Goal: Information Seeking & Learning: Compare options

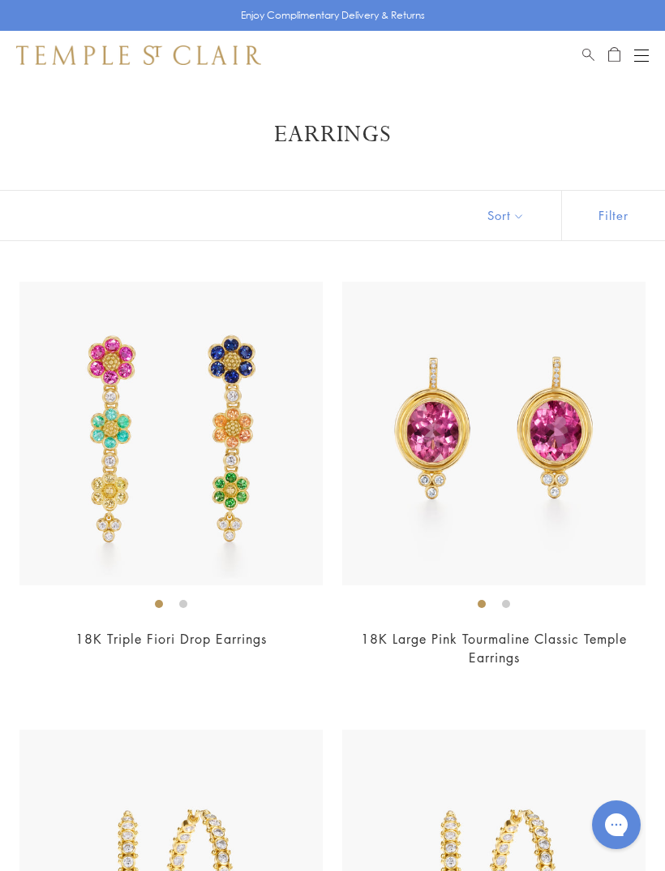
scroll to position [10838, 0]
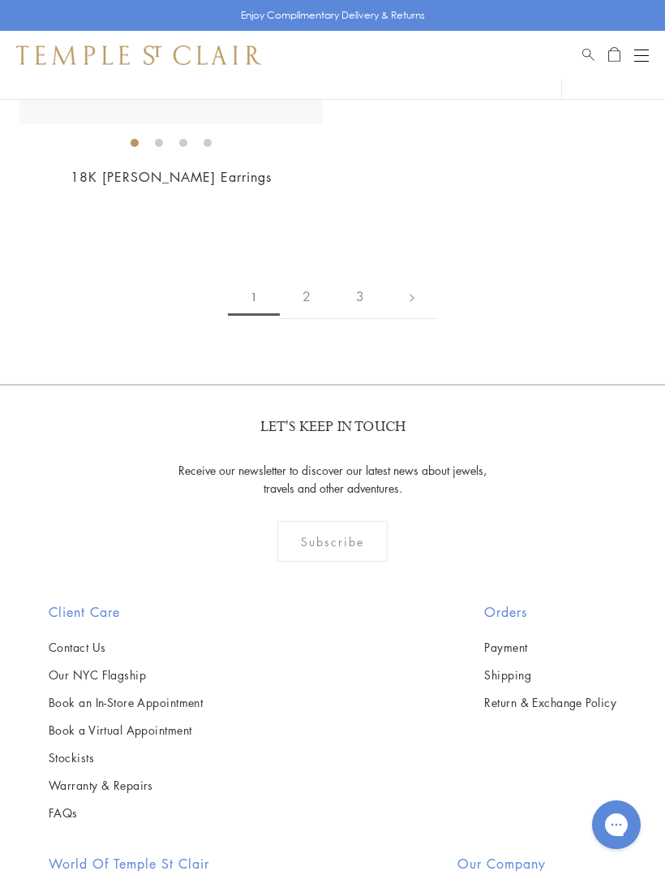
click at [642, 53] on button "Open navigation" at bounding box center [642, 54] width 15 height 19
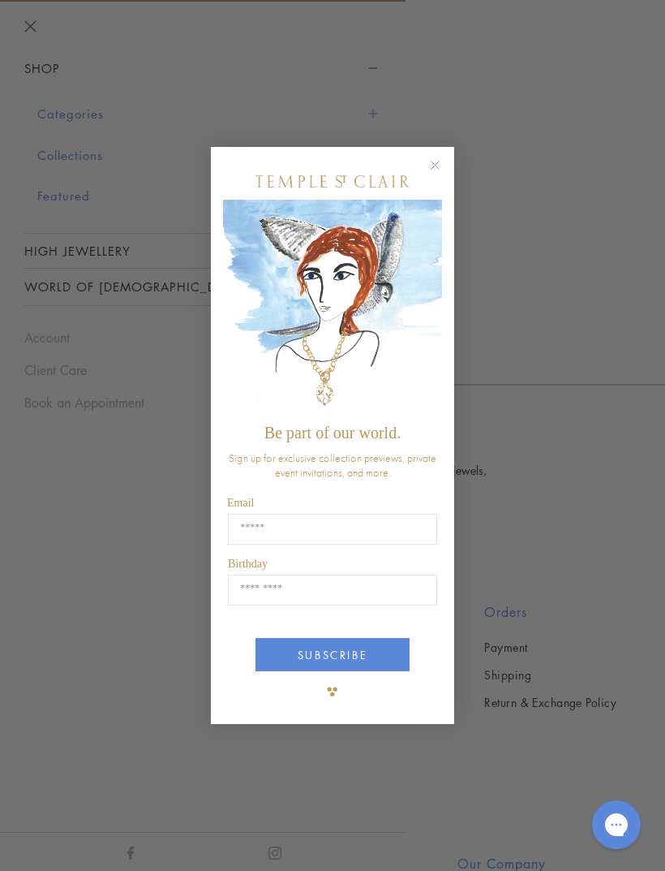
click at [438, 161] on icon "Close dialog" at bounding box center [436, 165] width 8 height 8
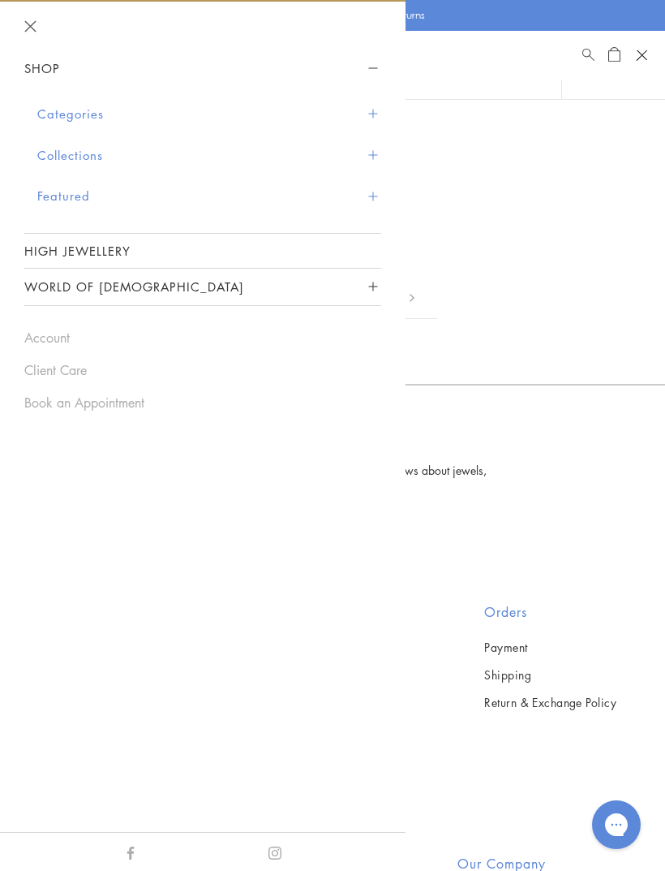
click at [84, 154] on button "Collections" at bounding box center [209, 155] width 344 height 41
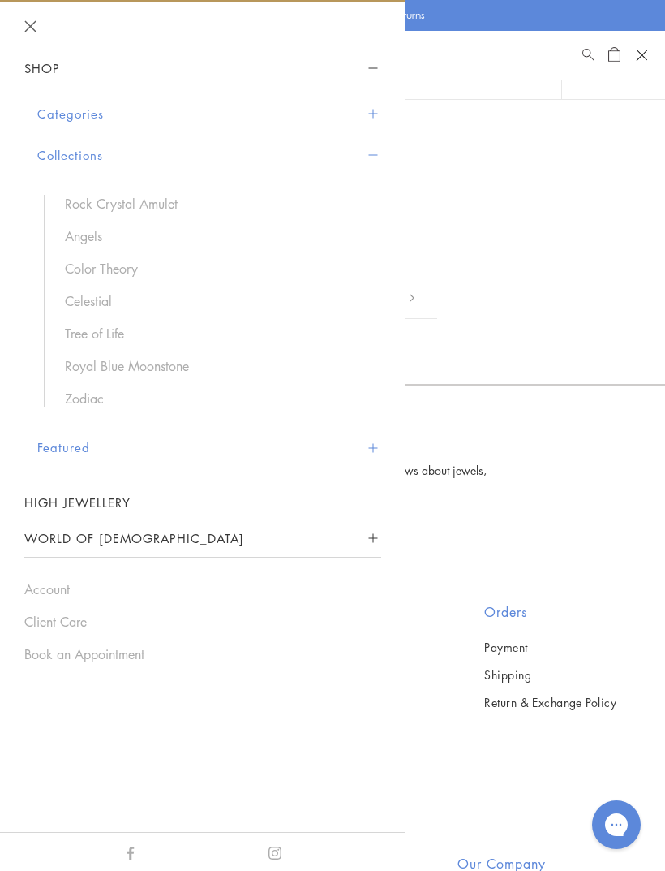
click at [102, 292] on link "Celestial" at bounding box center [215, 301] width 300 height 18
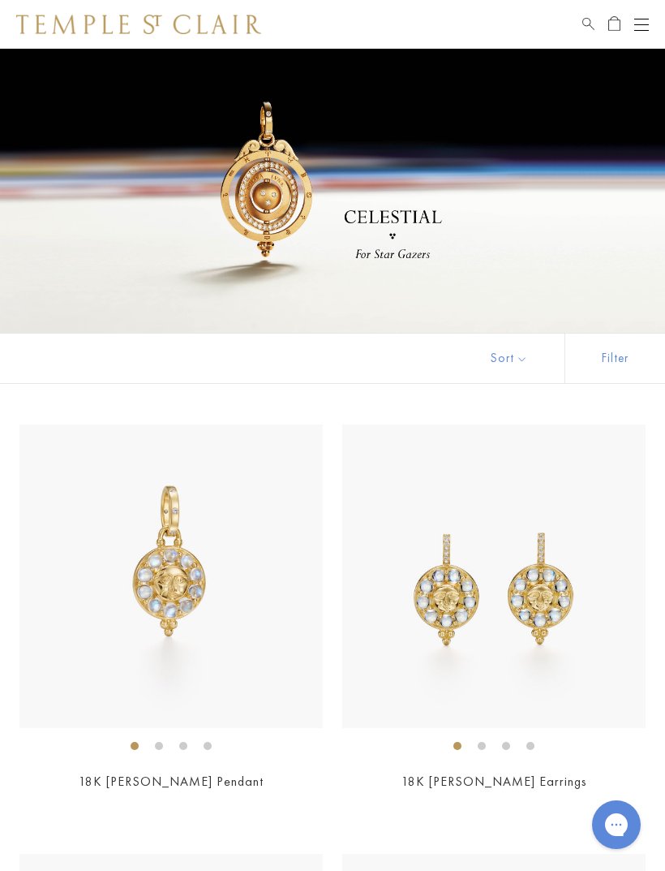
click at [515, 352] on button "Sort" at bounding box center [509, 359] width 110 height 50
click at [524, 358] on button "Sort" at bounding box center [509, 359] width 110 height 50
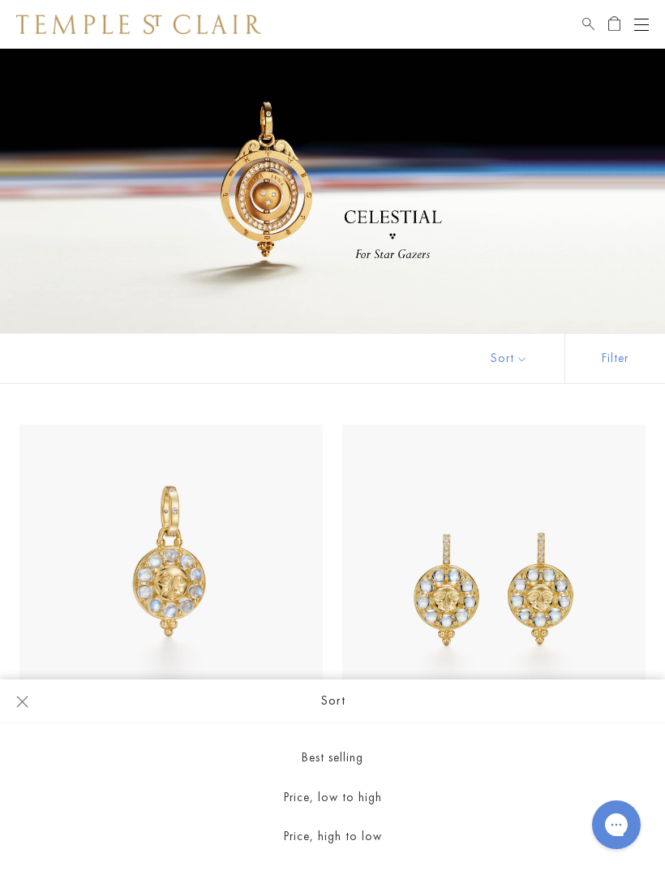
click at [373, 795] on button "Price, low to high" at bounding box center [332, 797] width 665 height 40
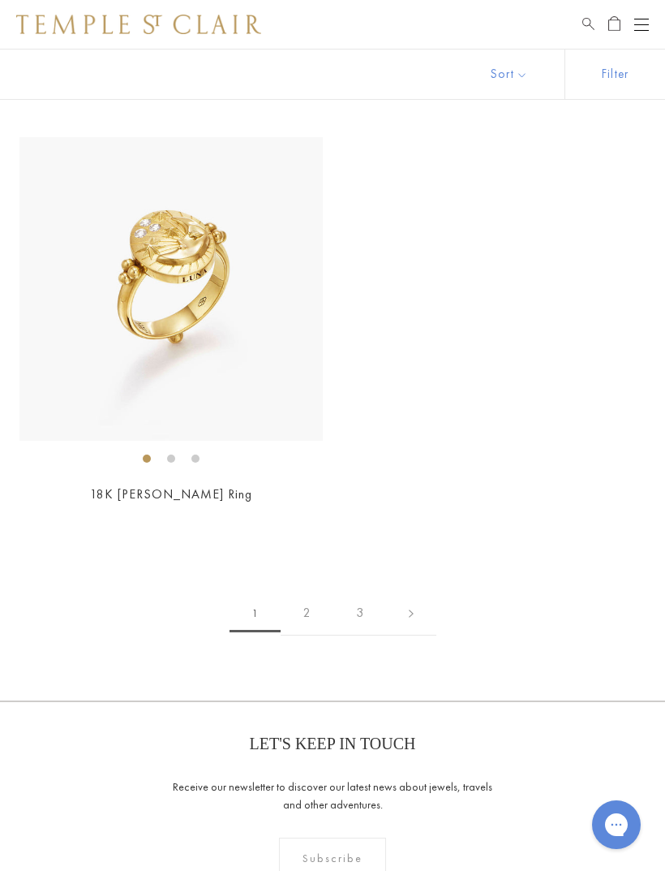
scroll to position [11188, 0]
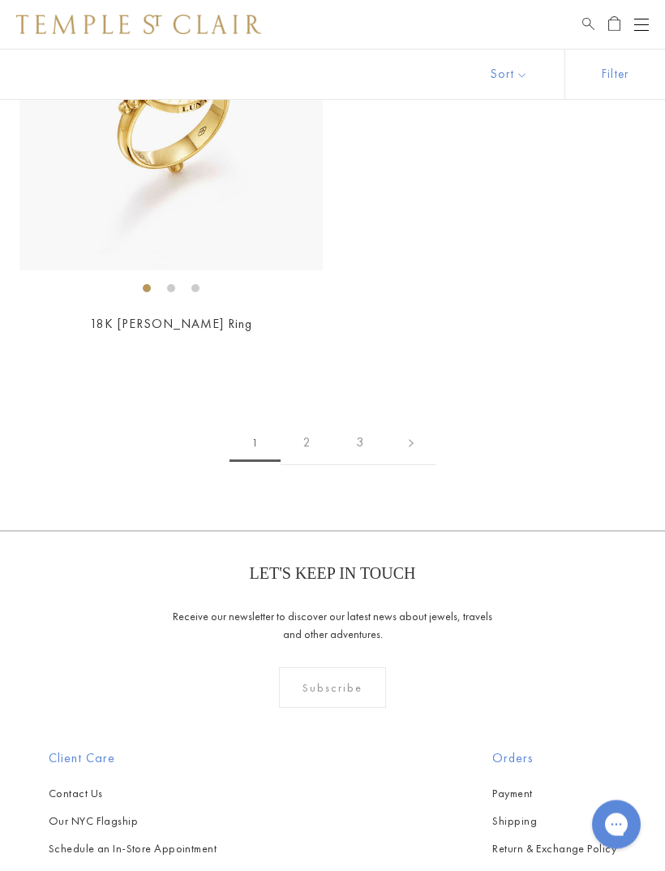
click at [323, 421] on link "2" at bounding box center [307, 443] width 53 height 45
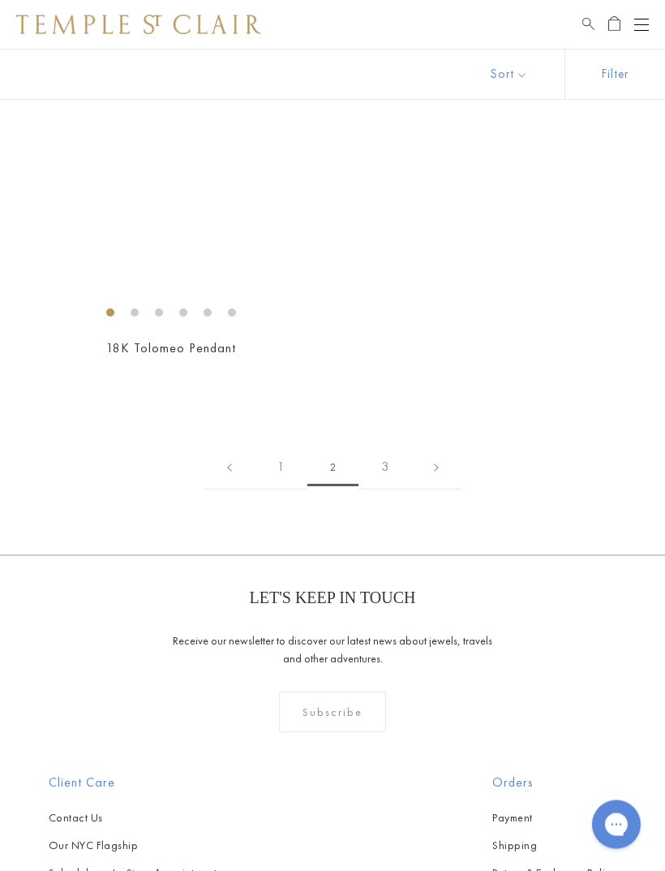
scroll to position [11164, 0]
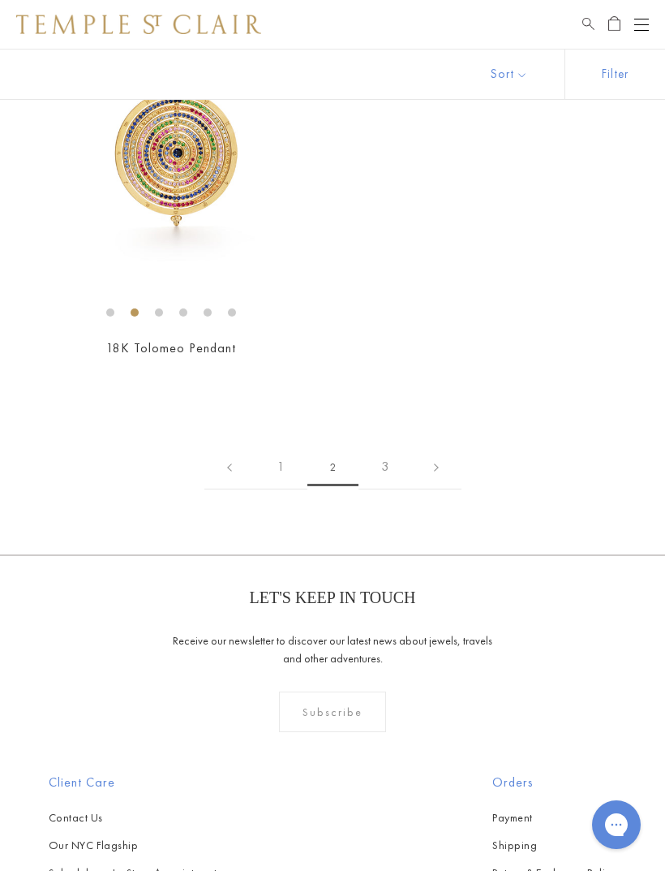
click at [390, 445] on link "3" at bounding box center [385, 467] width 53 height 45
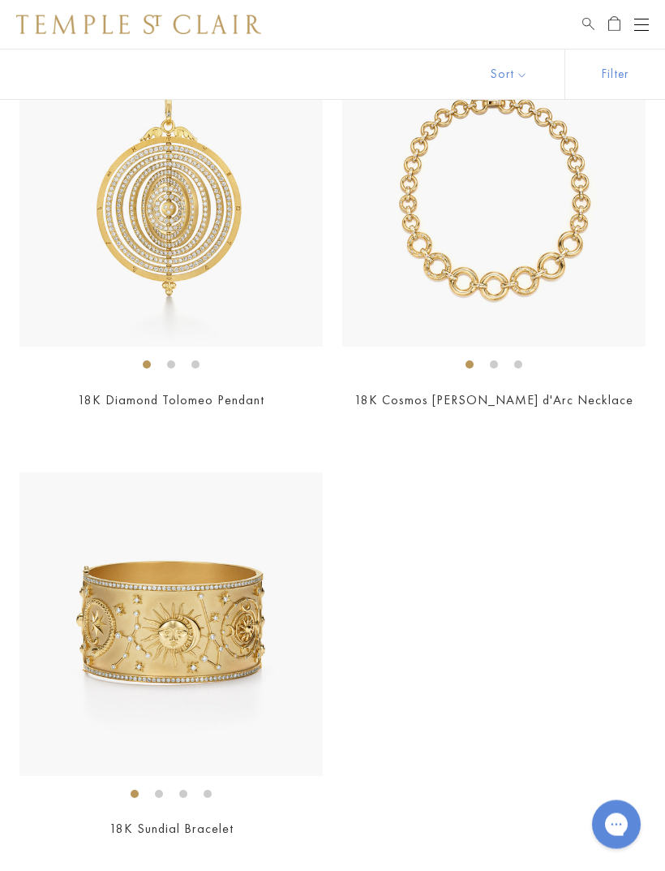
scroll to position [381, 0]
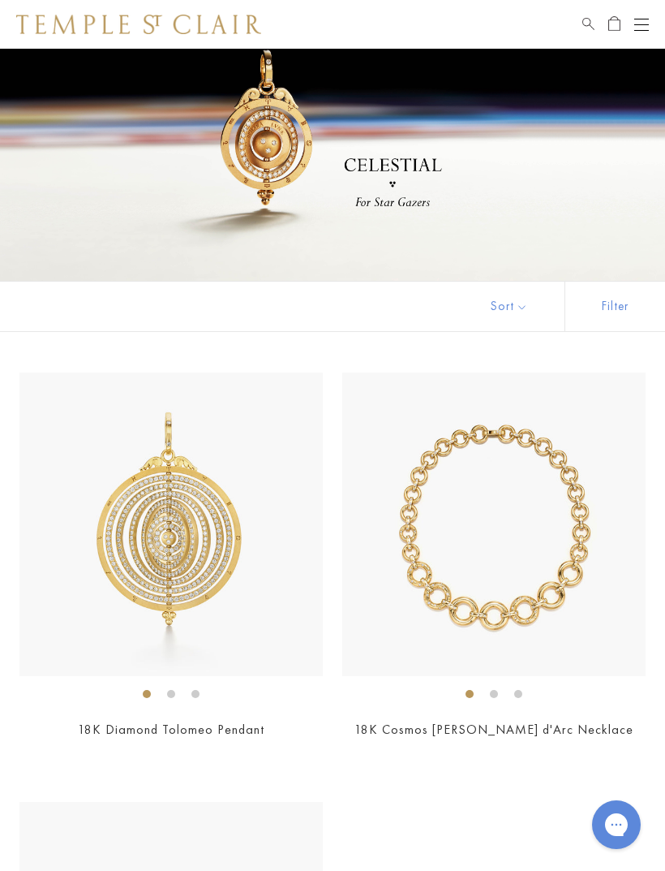
click at [644, 33] on button "Open navigation" at bounding box center [642, 24] width 15 height 19
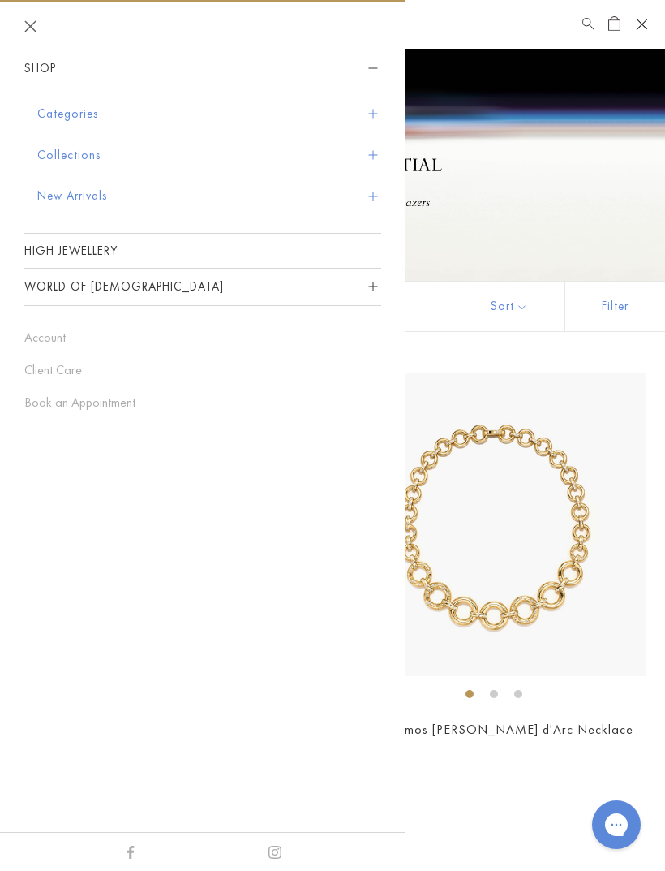
click at [106, 111] on button "Categories" at bounding box center [209, 113] width 344 height 41
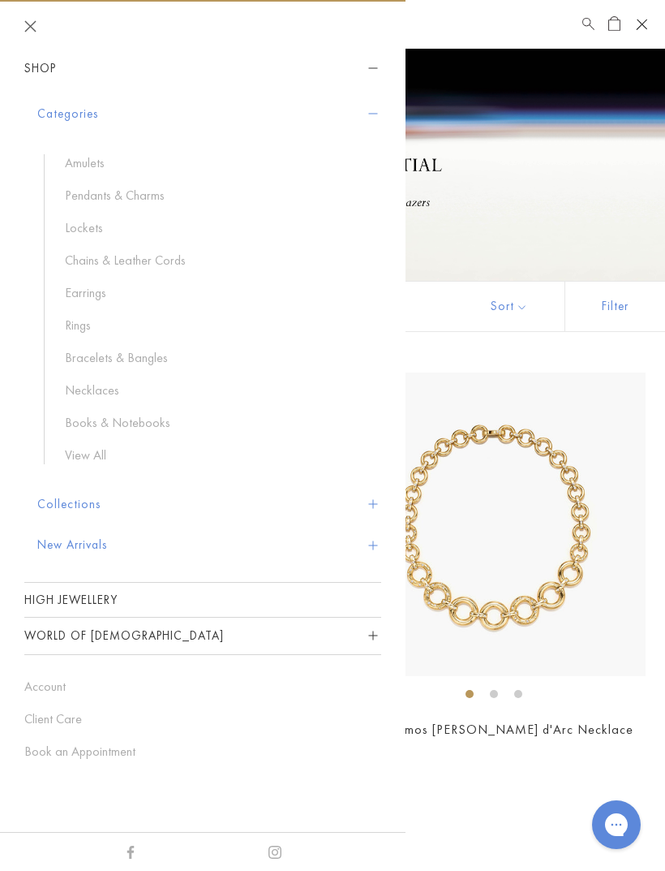
click at [84, 284] on link "Earrings" at bounding box center [215, 293] width 300 height 18
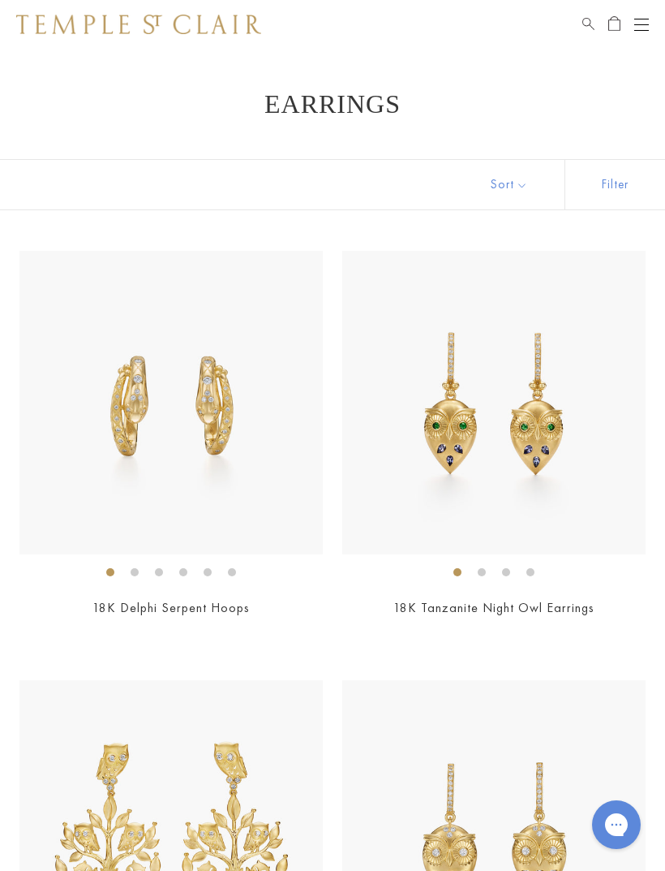
click at [523, 183] on button "Sort" at bounding box center [509, 185] width 110 height 50
click at [506, 190] on button "Sort" at bounding box center [509, 185] width 110 height 50
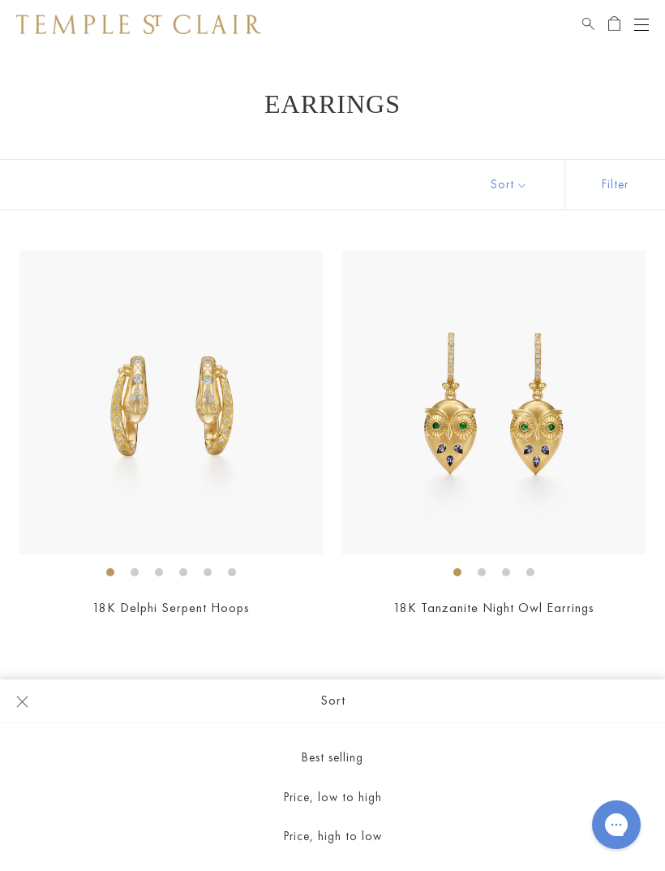
click at [361, 798] on button "Price, low to high" at bounding box center [332, 797] width 665 height 40
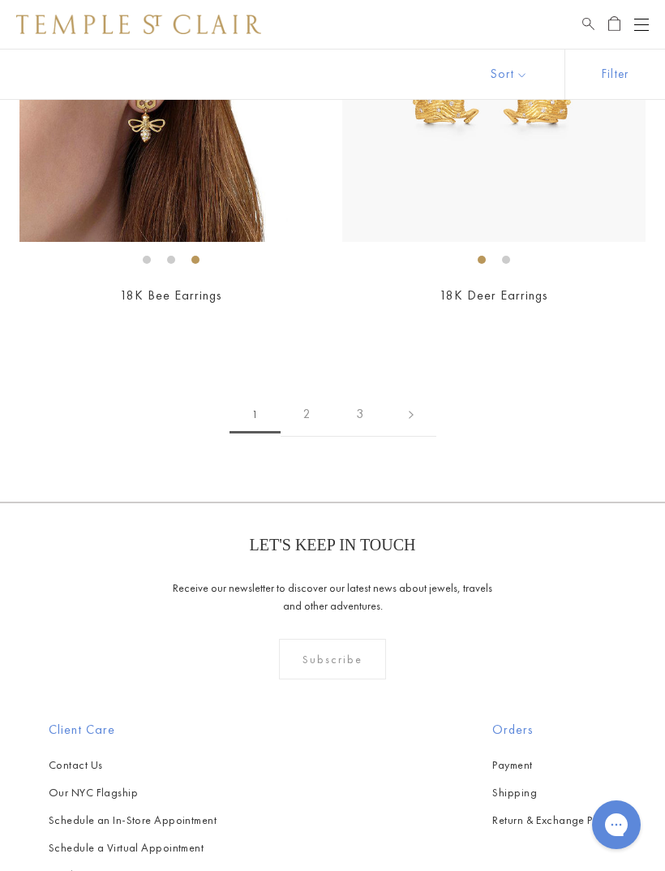
scroll to position [11064, 0]
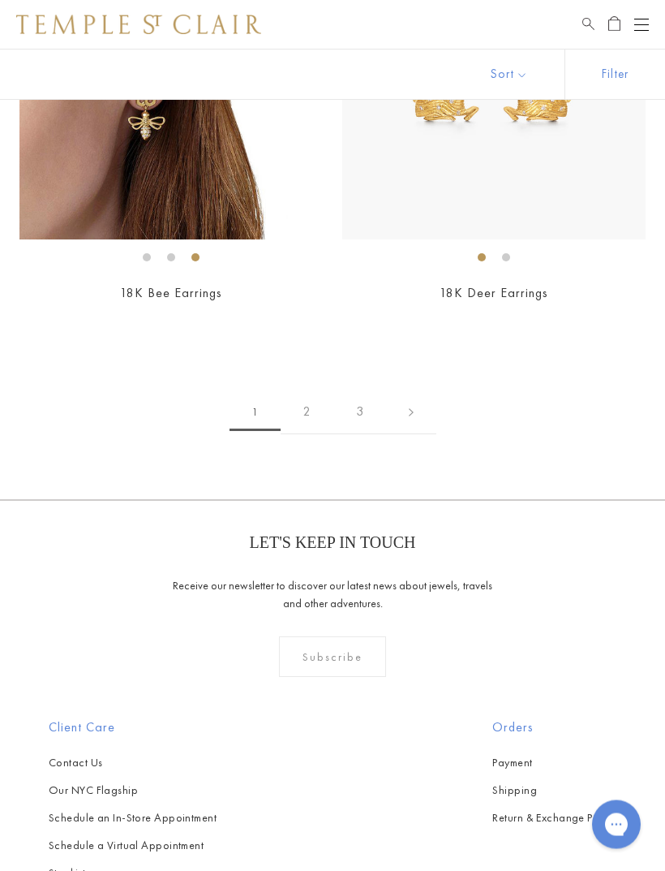
click at [306, 398] on link "2" at bounding box center [307, 412] width 53 height 45
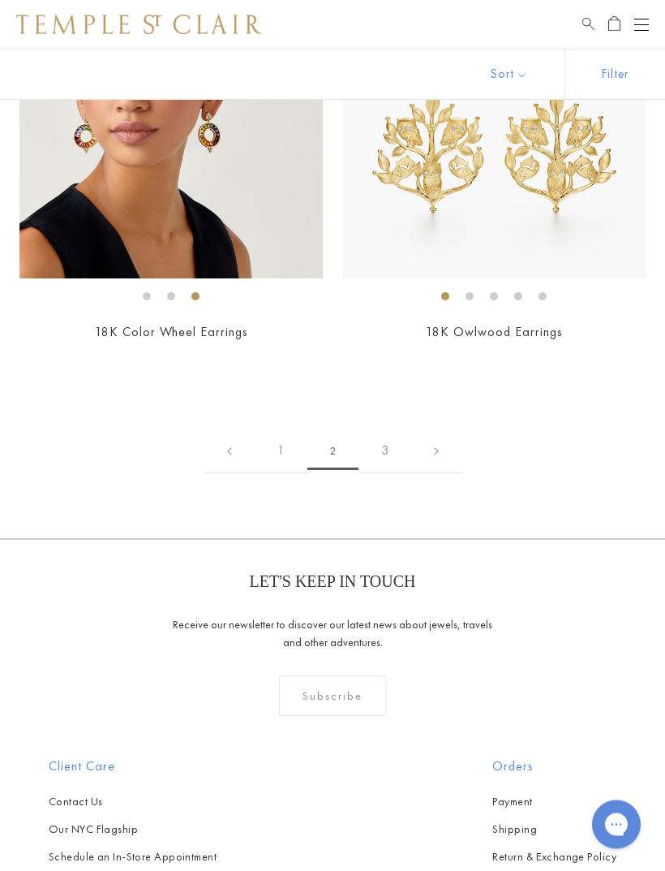
scroll to position [10165, 0]
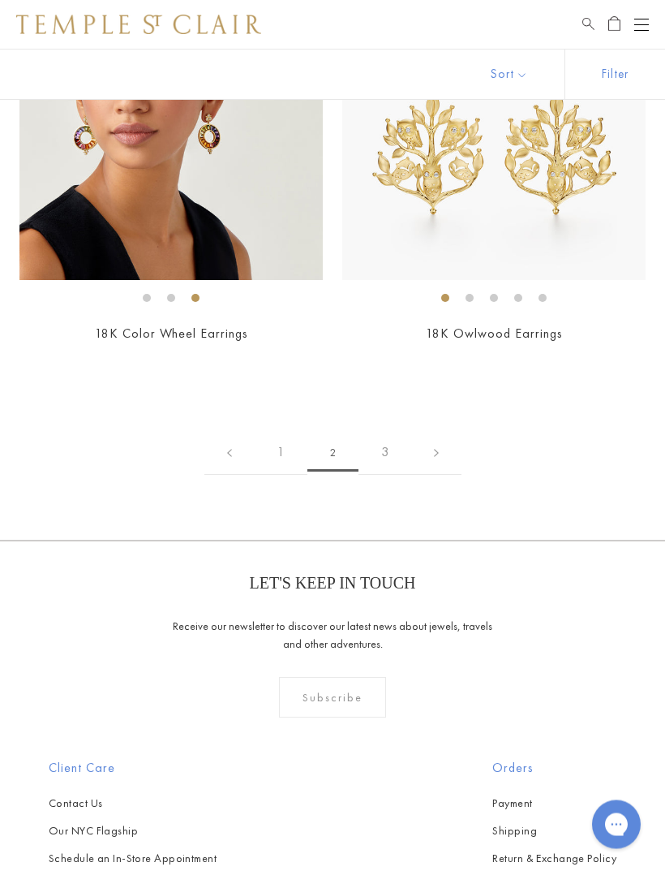
click at [394, 432] on link "3" at bounding box center [385, 453] width 53 height 45
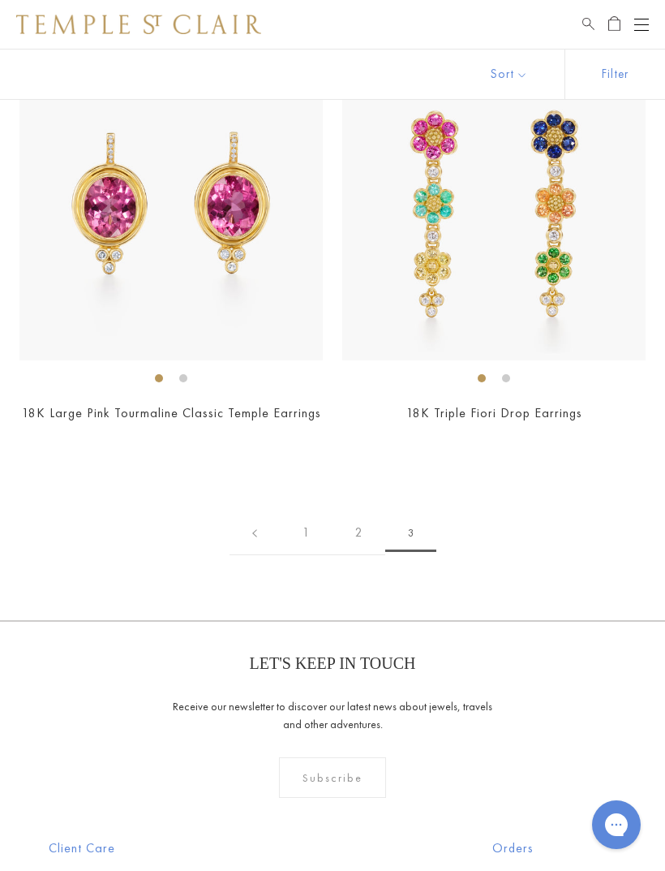
scroll to position [618, 0]
